Goal: Task Accomplishment & Management: Use online tool/utility

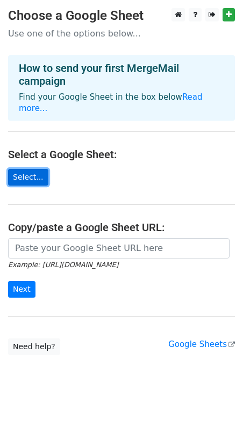
click at [24, 169] on link "Select..." at bounding box center [28, 177] width 40 height 17
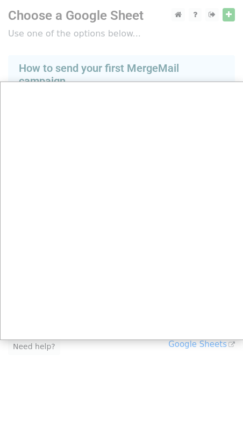
scroll to position [9, 0]
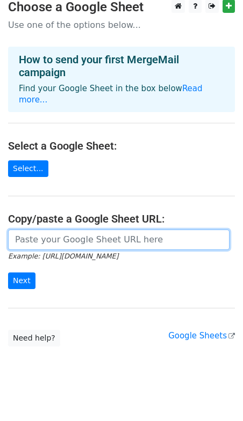
click at [91, 236] on input "url" at bounding box center [118, 240] width 221 height 20
paste input "https://docs.google.com/spreadsheets/d/1rG7RoaF2YgZzQeWWeoF6SvtHpB4r_CPb/edit?u…"
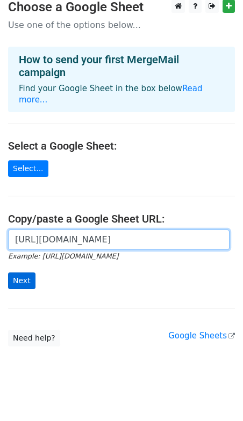
type input "https://docs.google.com/spreadsheets/d/1rG7RoaF2YgZzQeWWeoF6SvtHpB4r_CPb/edit?u…"
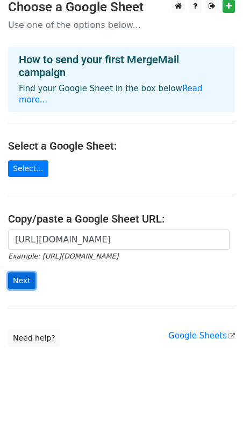
click at [21, 273] on input "Next" at bounding box center [21, 281] width 27 height 17
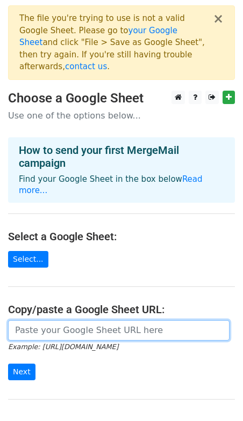
click at [47, 320] on input "url" at bounding box center [118, 330] width 221 height 20
paste input "https://docs.google.com/spreadsheets/d/1xRRD2wUPI5ojLoAMab8uPv42TJl4tMNDc2hSwiI…"
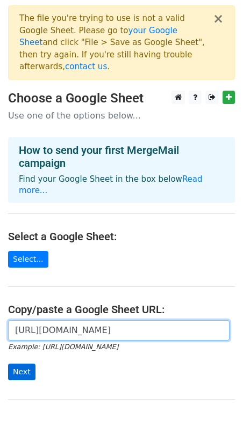
type input "https://docs.google.com/spreadsheets/d/1xRRD2wUPI5ojLoAMab8uPv42TJl4tMNDc2hSwiI…"
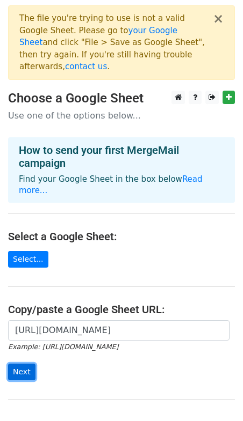
scroll to position [0, 0]
click at [23, 364] on input "Next" at bounding box center [21, 372] width 27 height 17
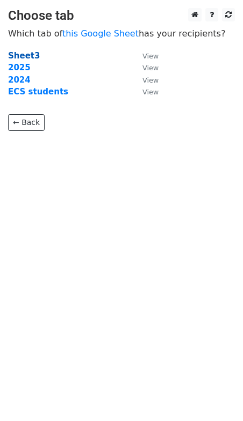
click at [27, 58] on strong "Sheet3" at bounding box center [24, 56] width 32 height 10
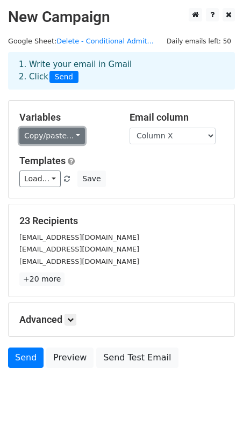
click at [66, 134] on link "Copy/paste..." at bounding box center [51, 136] width 65 height 17
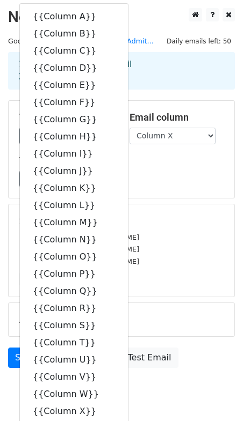
click at [167, 181] on div "Load... No templates saved Save" at bounding box center [121, 179] width 220 height 17
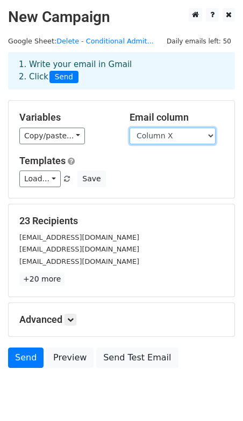
click at [170, 139] on select "Column A Column B Column C Column D Column E Column F Column G Column H Column …" at bounding box center [172, 136] width 86 height 17
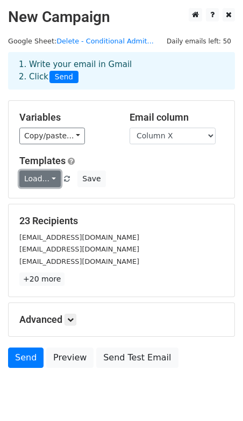
click at [49, 181] on link "Load..." at bounding box center [39, 179] width 41 height 17
click at [170, 191] on div "Variables Copy/paste... {{Column A}} {{Column B}} {{Column C}} {{Column D}} {{C…" at bounding box center [121, 149] width 225 height 97
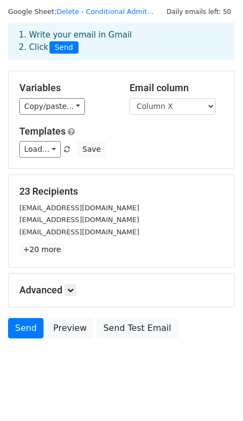
scroll to position [39, 0]
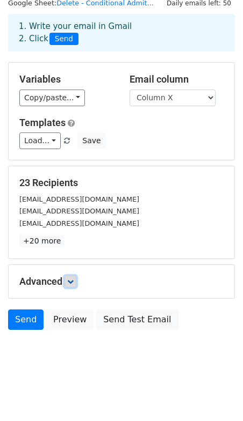
click at [71, 284] on icon at bounding box center [70, 282] width 6 height 6
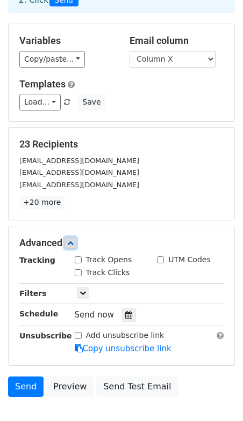
scroll to position [144, 0]
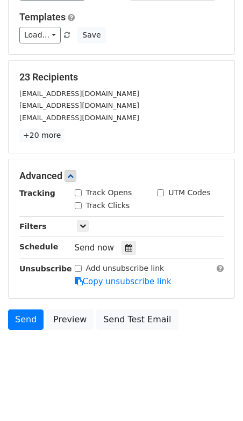
click at [79, 195] on input "Track Opens" at bounding box center [78, 192] width 7 height 7
checkbox input "true"
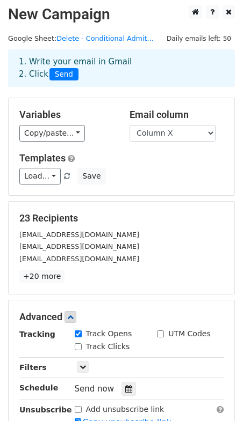
scroll to position [0, 0]
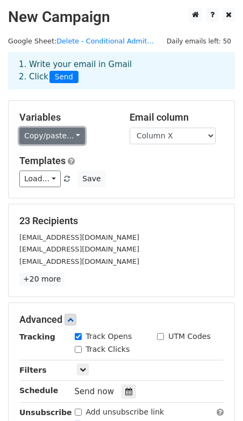
click at [71, 134] on link "Copy/paste..." at bounding box center [51, 136] width 65 height 17
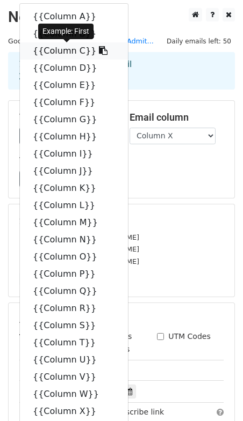
click at [71, 51] on link "{{Column C}}" at bounding box center [74, 50] width 108 height 17
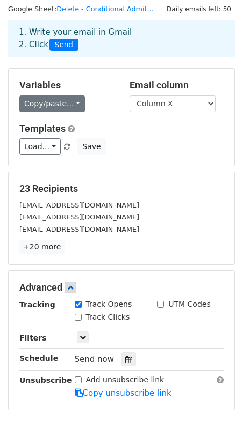
scroll to position [33, 0]
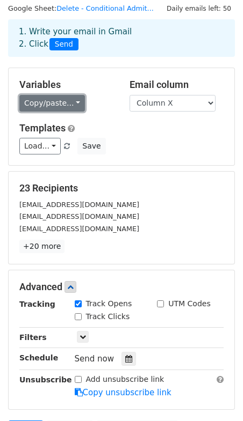
click at [41, 107] on link "Copy/paste..." at bounding box center [51, 103] width 65 height 17
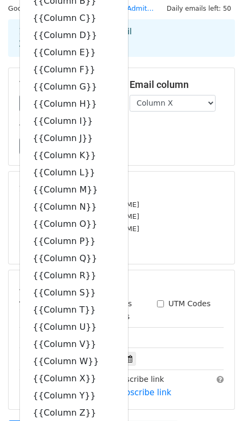
click at [178, 228] on div "tanelusa@merrimack.edu" at bounding box center [121, 229] width 220 height 12
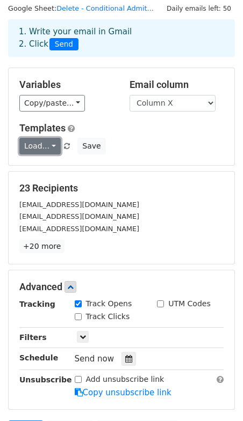
click at [47, 149] on link "Load..." at bounding box center [39, 146] width 41 height 17
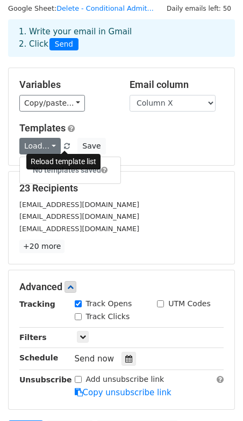
click at [65, 146] on span at bounding box center [67, 146] width 6 height 7
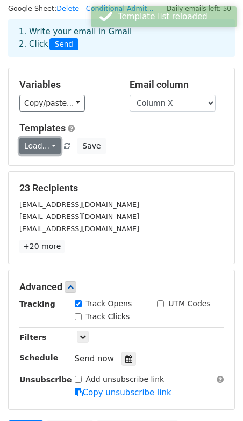
click at [50, 148] on link "Load..." at bounding box center [39, 146] width 41 height 17
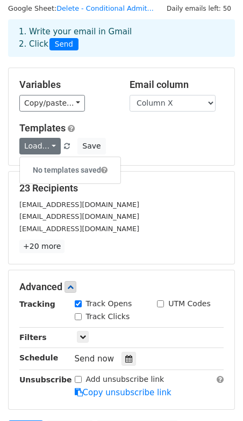
click at [137, 150] on div "Load... No templates saved Save" at bounding box center [121, 146] width 220 height 17
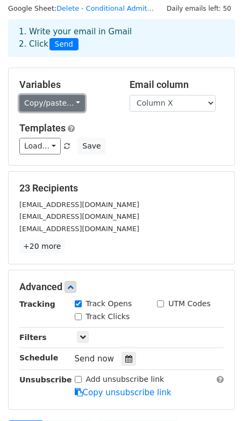
click at [62, 106] on link "Copy/paste..." at bounding box center [51, 103] width 65 height 17
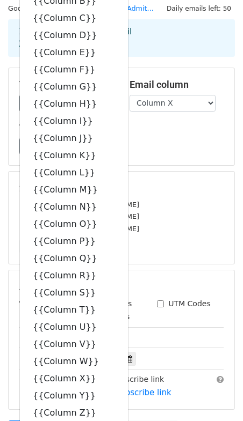
click at [160, 174] on div "23 Recipients yasinb@merrimack.edu kaurl@merrimack.edu tanelusa@merrimack.edu +…" at bounding box center [121, 218] width 225 height 92
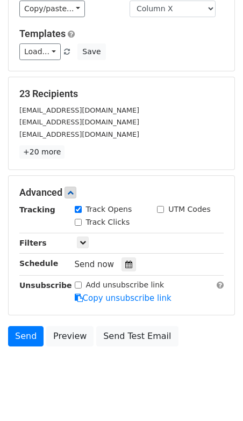
scroll to position [144, 0]
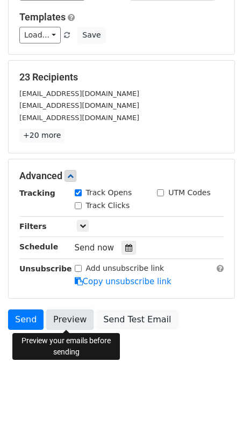
click at [67, 321] on link "Preview" at bounding box center [69, 320] width 47 height 20
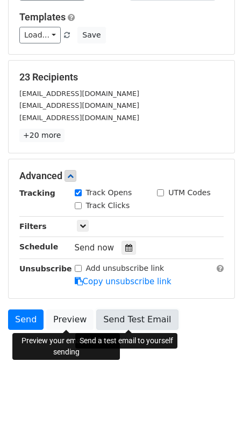
click at [132, 318] on link "Send Test Email" at bounding box center [137, 320] width 82 height 20
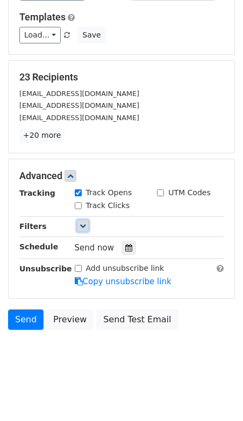
click at [82, 225] on icon at bounding box center [82, 226] width 6 height 6
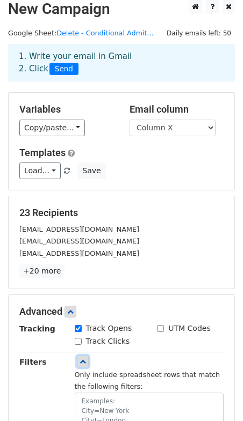
scroll to position [0, 0]
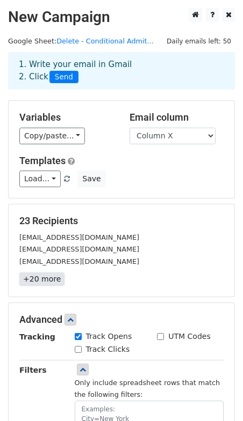
click at [31, 280] on link "+20 more" at bounding box center [41, 279] width 45 height 13
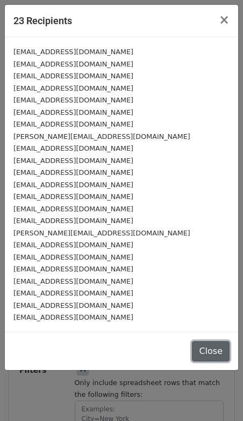
click at [206, 349] on button "Close" at bounding box center [211, 351] width 38 height 20
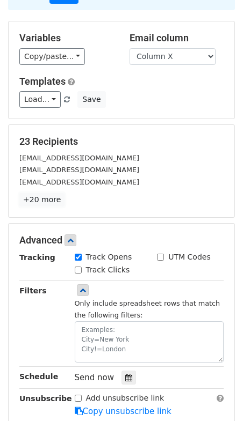
scroll to position [209, 0]
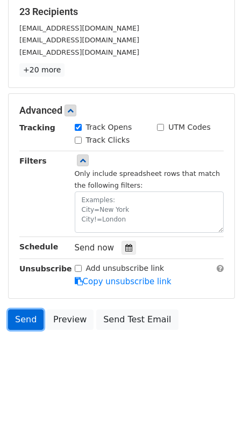
click at [31, 315] on link "Send" at bounding box center [25, 320] width 35 height 20
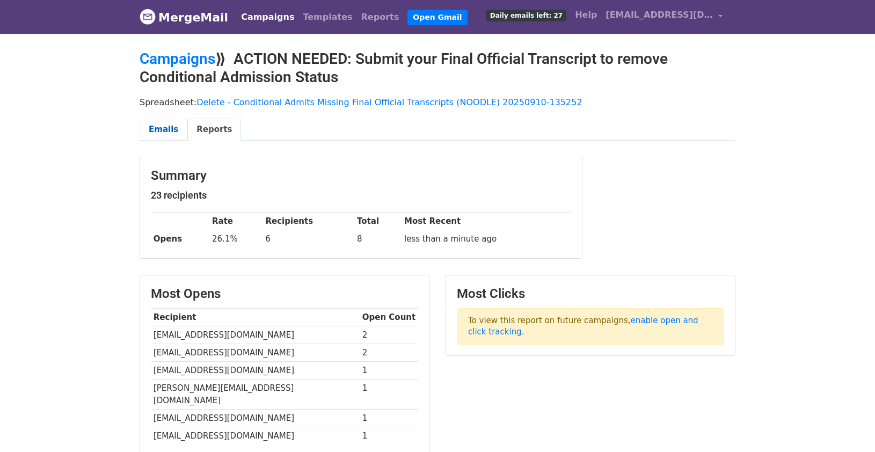
click at [156, 127] on link "Emails" at bounding box center [164, 130] width 48 height 22
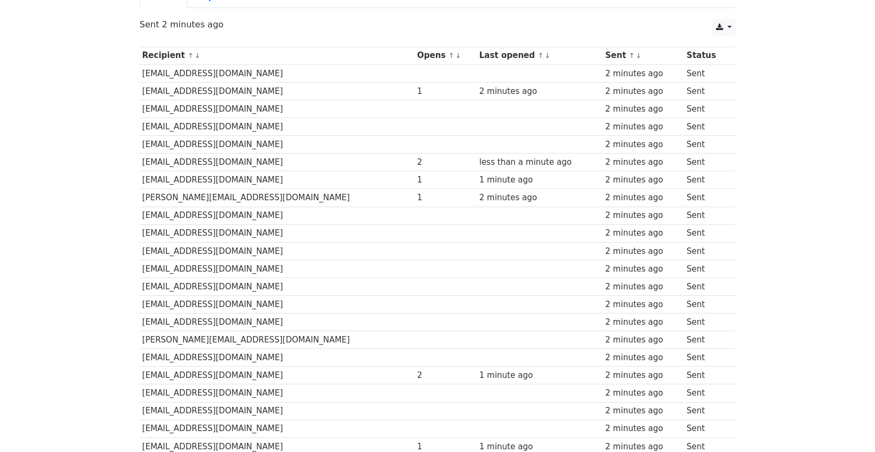
scroll to position [120, 0]
